Goal: Check status: Check status

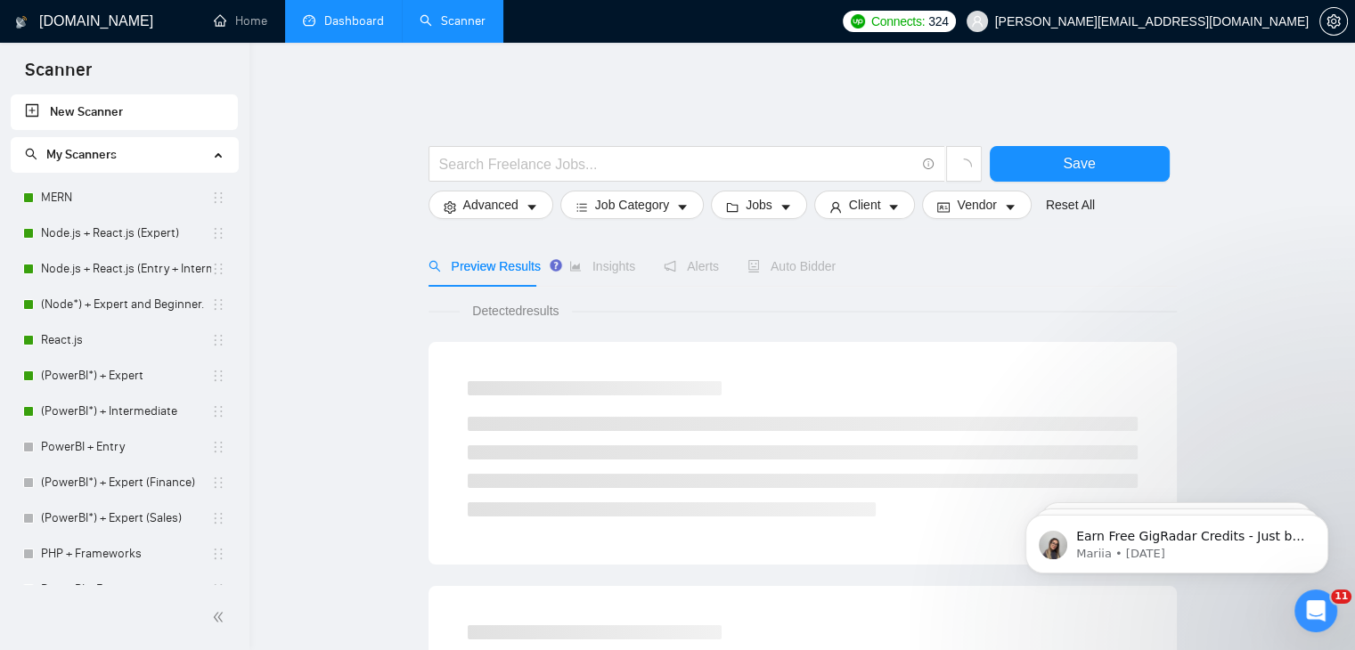
click at [359, 13] on link "Dashboard" at bounding box center [343, 20] width 81 height 15
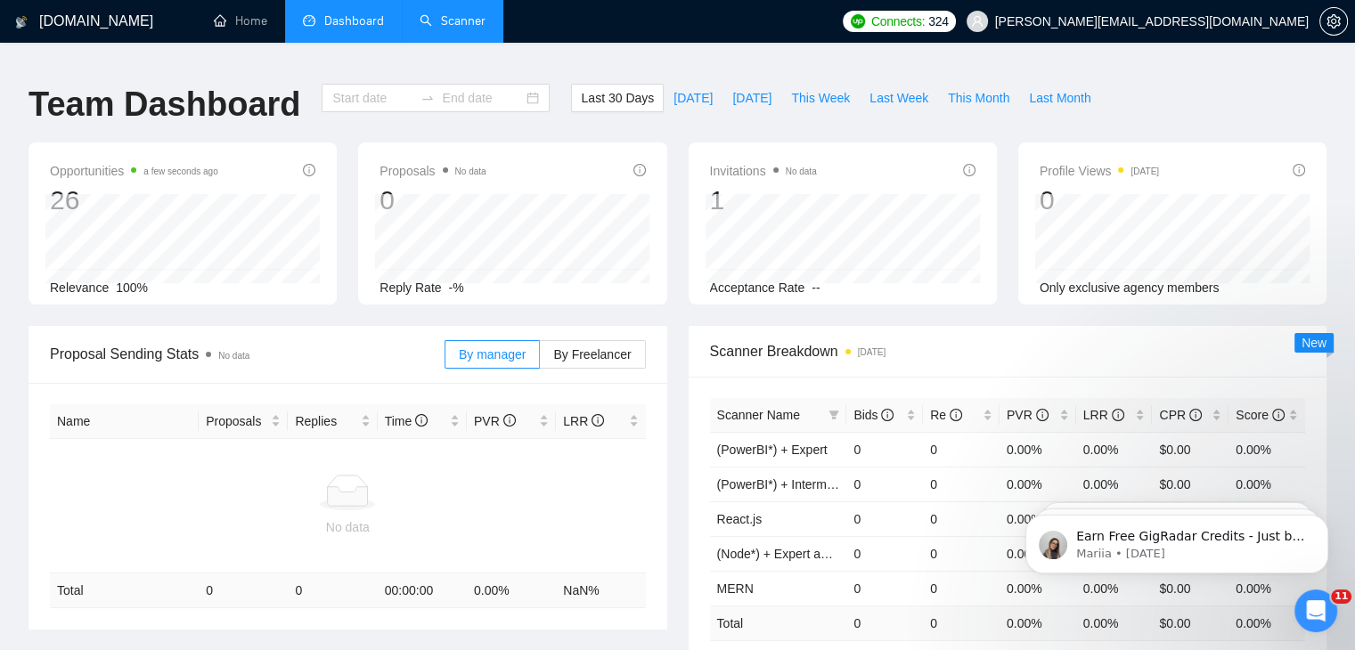
type input "[DATE]"
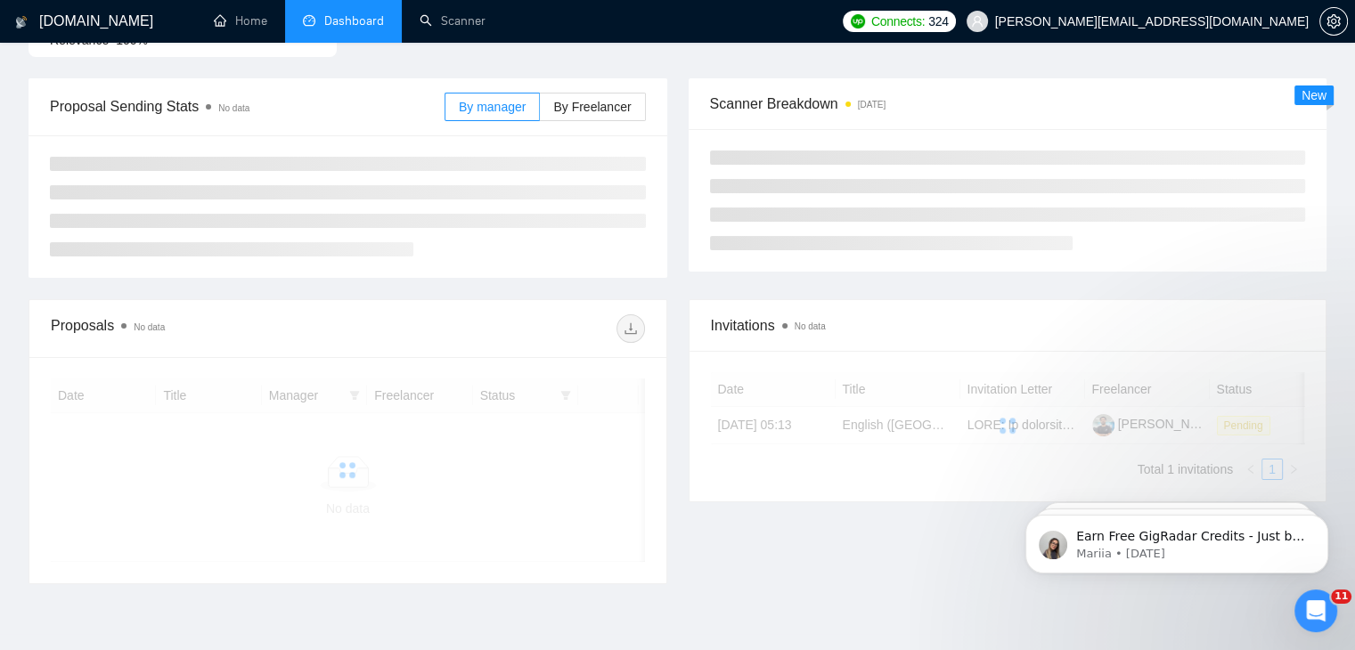
scroll to position [339, 0]
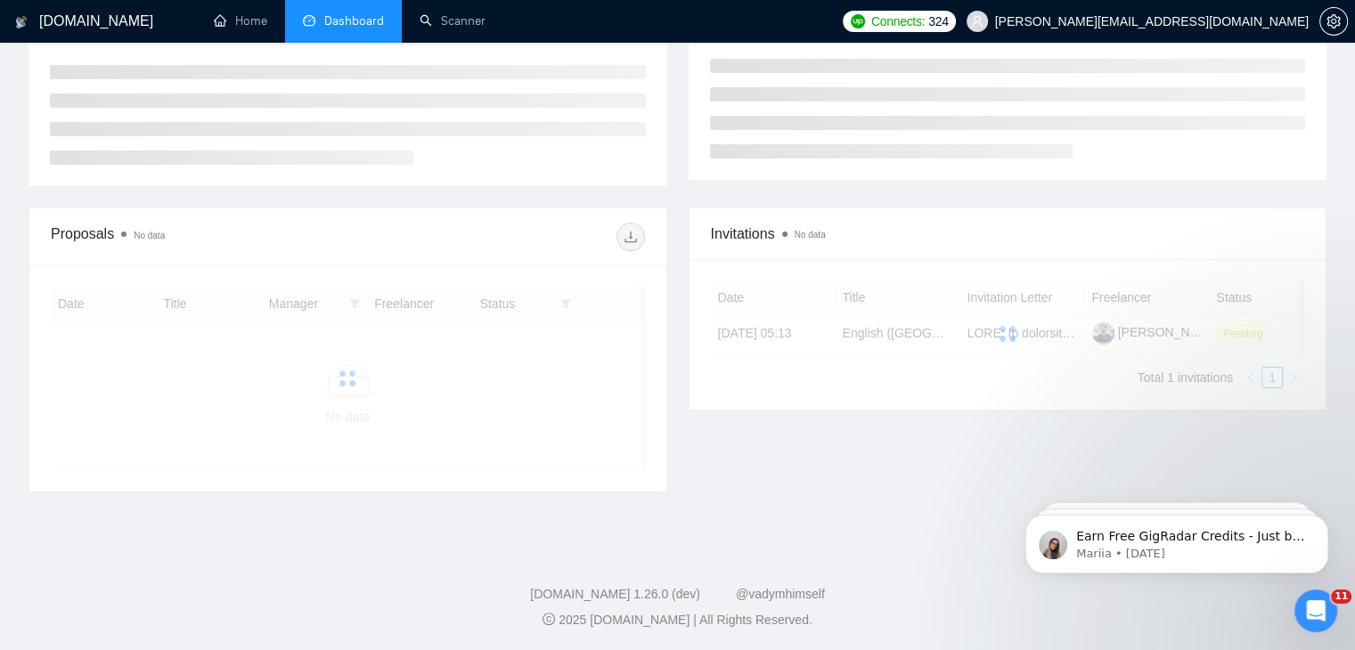
click at [157, 495] on div "Proposals No data Date Title Manager Freelancer Status No data Invitations No d…" at bounding box center [677, 361] width 1319 height 306
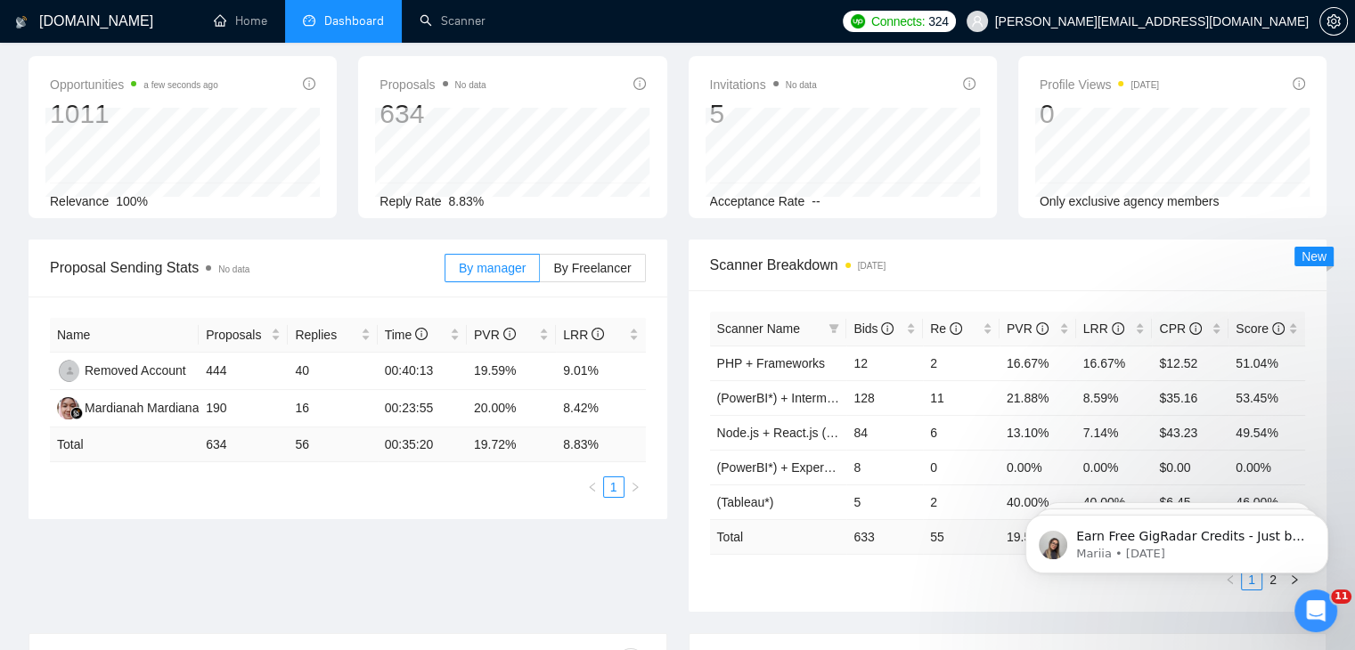
scroll to position [0, 0]
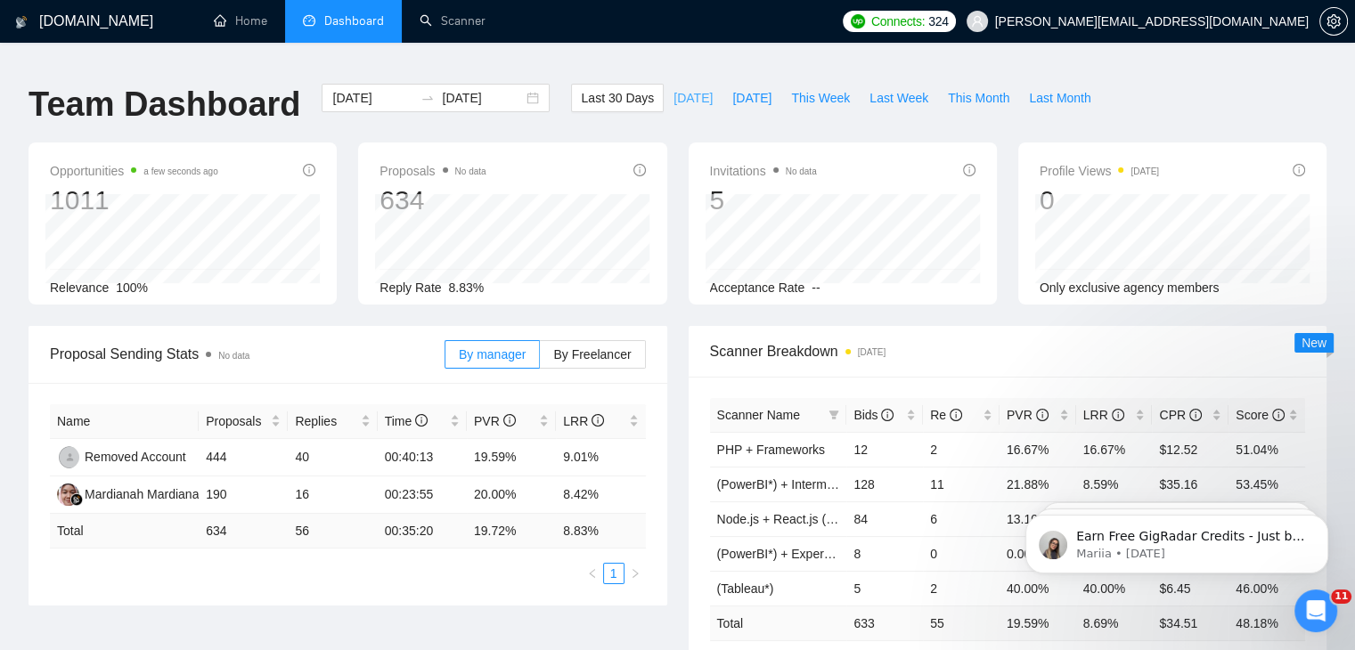
click at [672, 84] on button "[DATE]" at bounding box center [692, 98] width 59 height 28
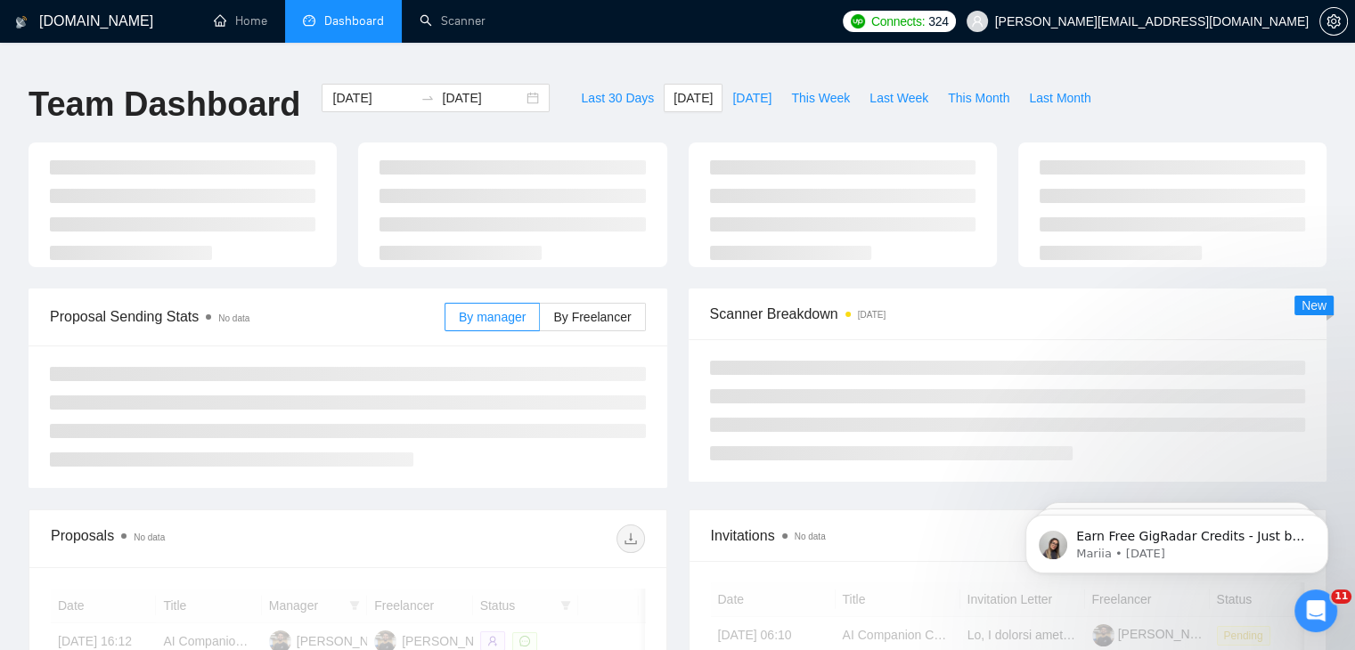
type input "[DATE]"
